Goal: Information Seeking & Learning: Learn about a topic

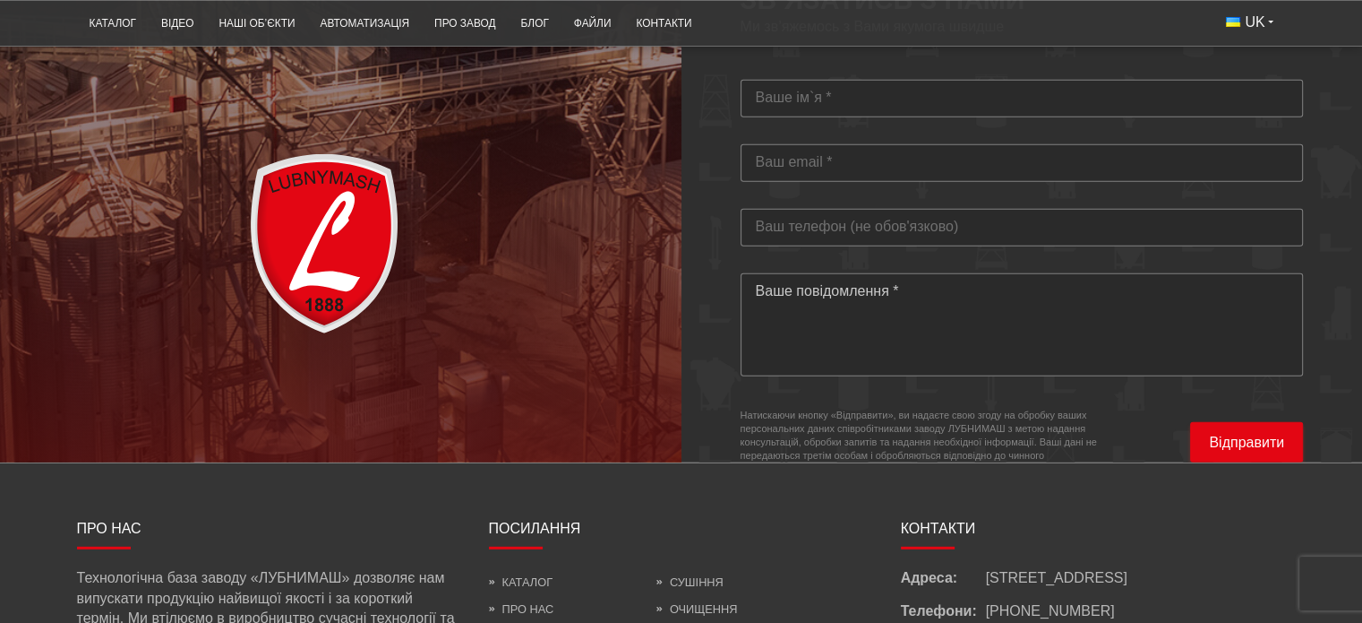
scroll to position [5385, 0]
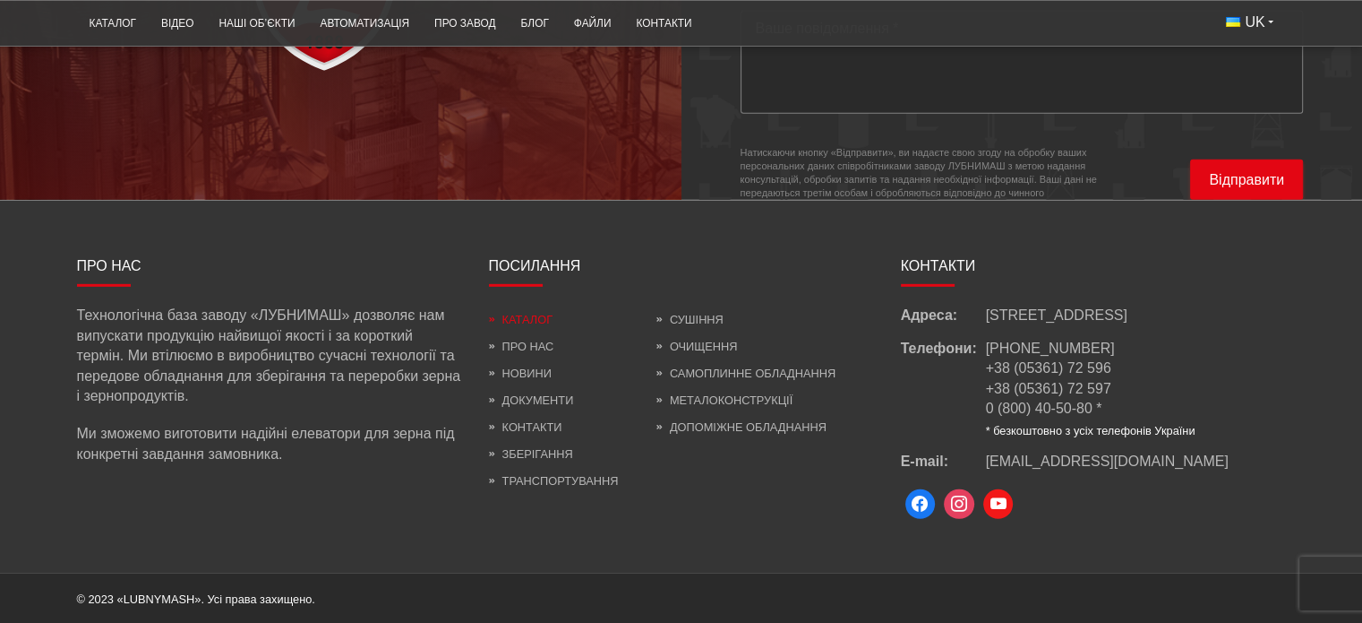
click at [529, 313] on link "Каталог" at bounding box center [521, 319] width 64 height 13
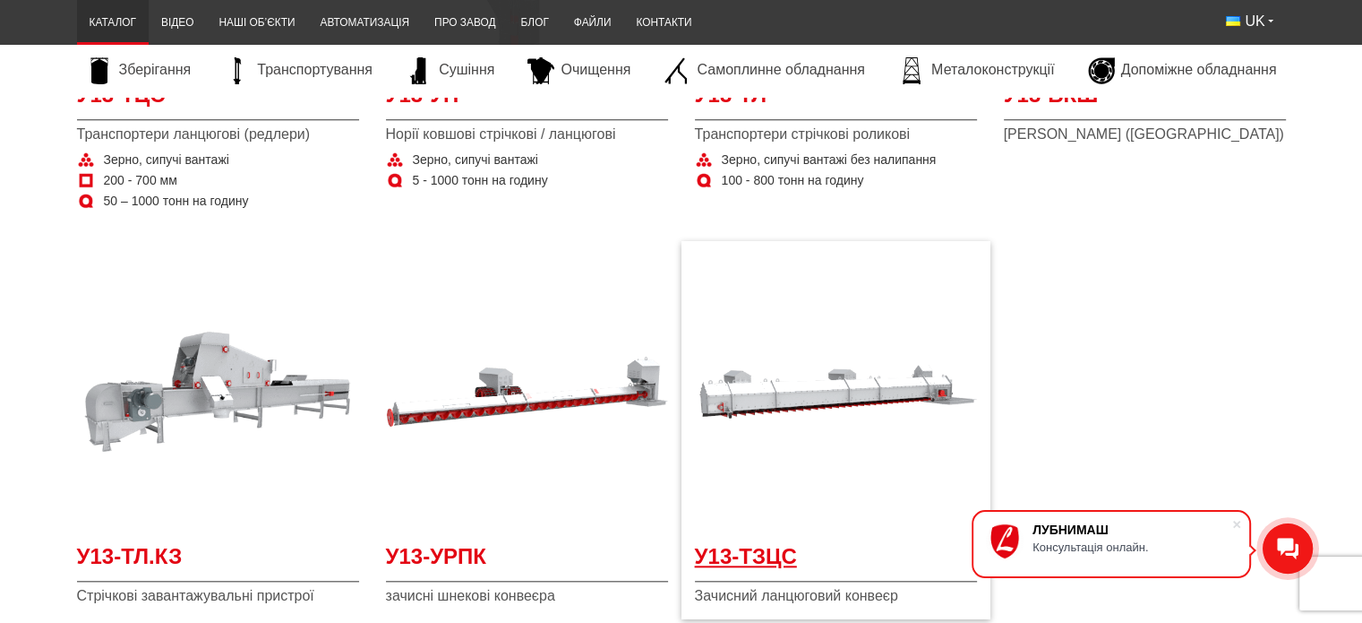
scroll to position [1433, 0]
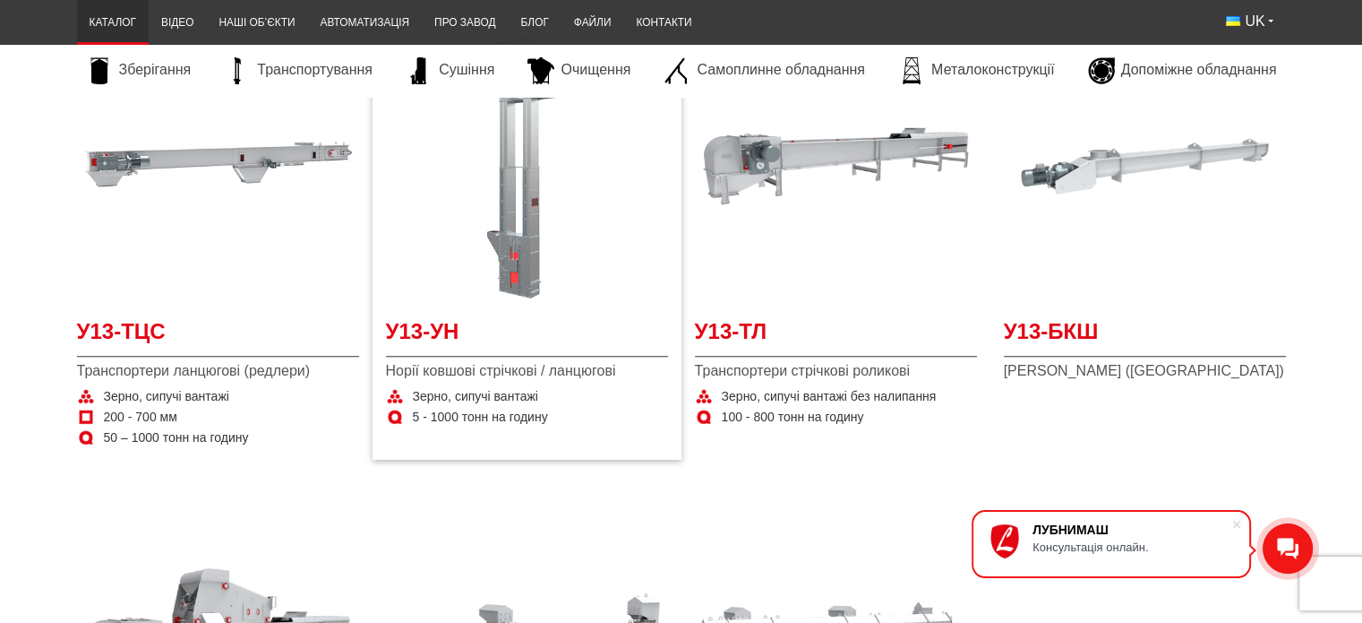
click at [533, 196] on img "Детальніше У13-УН" at bounding box center [527, 166] width 282 height 282
